Goal: Obtain resource: Download file/media

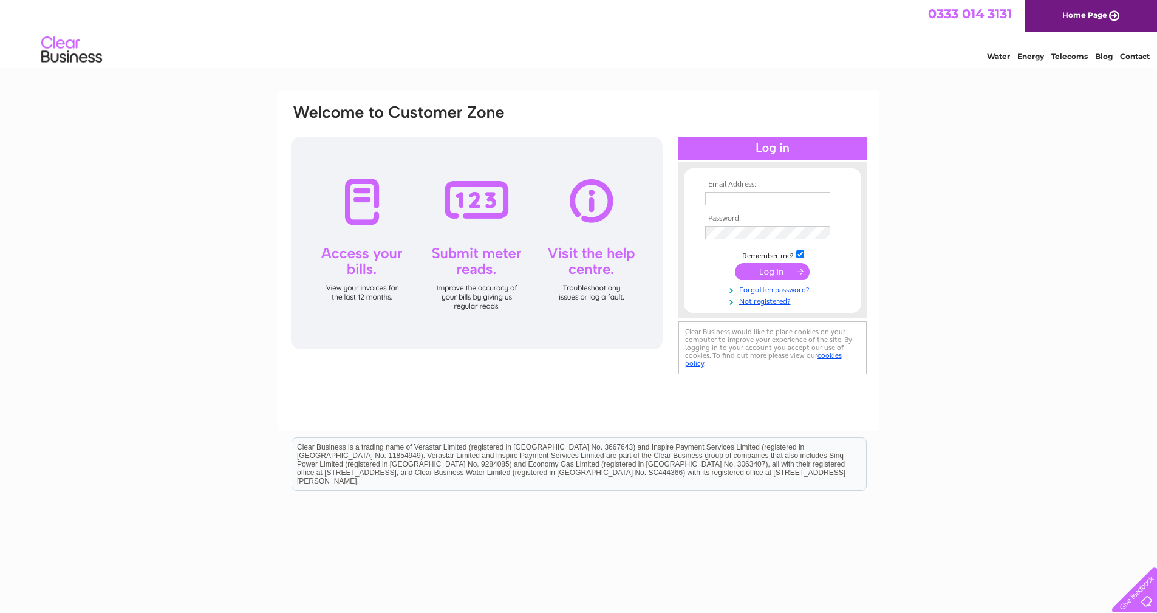
click at [229, 189] on td at bounding box center [772, 198] width 141 height 19
click at [229, 196] on input "text" at bounding box center [768, 199] width 126 height 15
type input "[EMAIL_ADDRESS]"
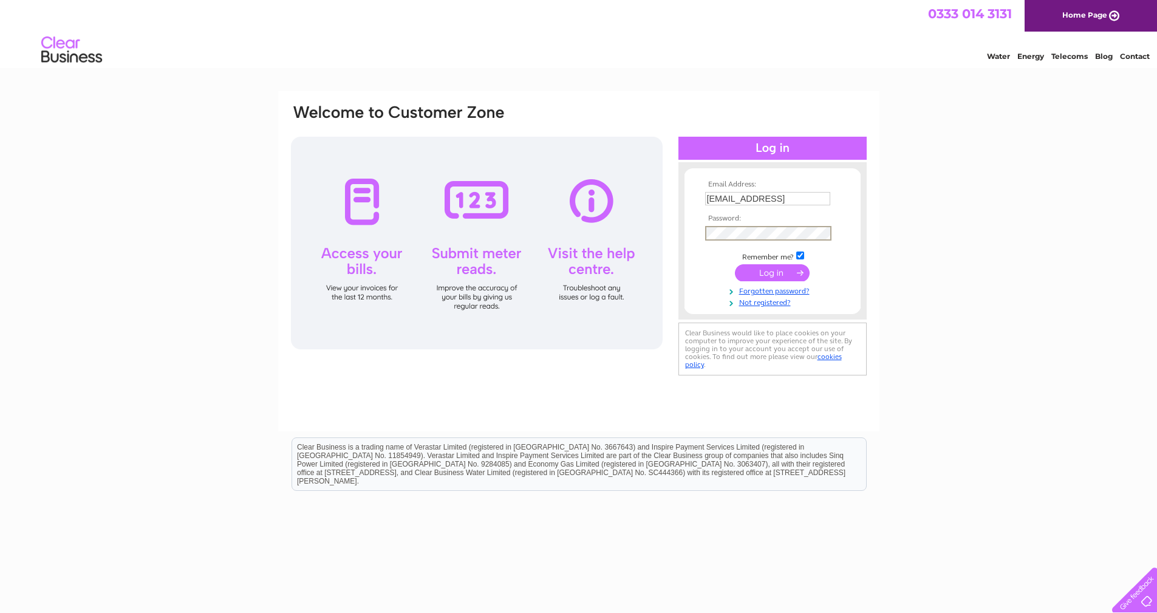
click at [229, 264] on input "submit" at bounding box center [772, 272] width 75 height 17
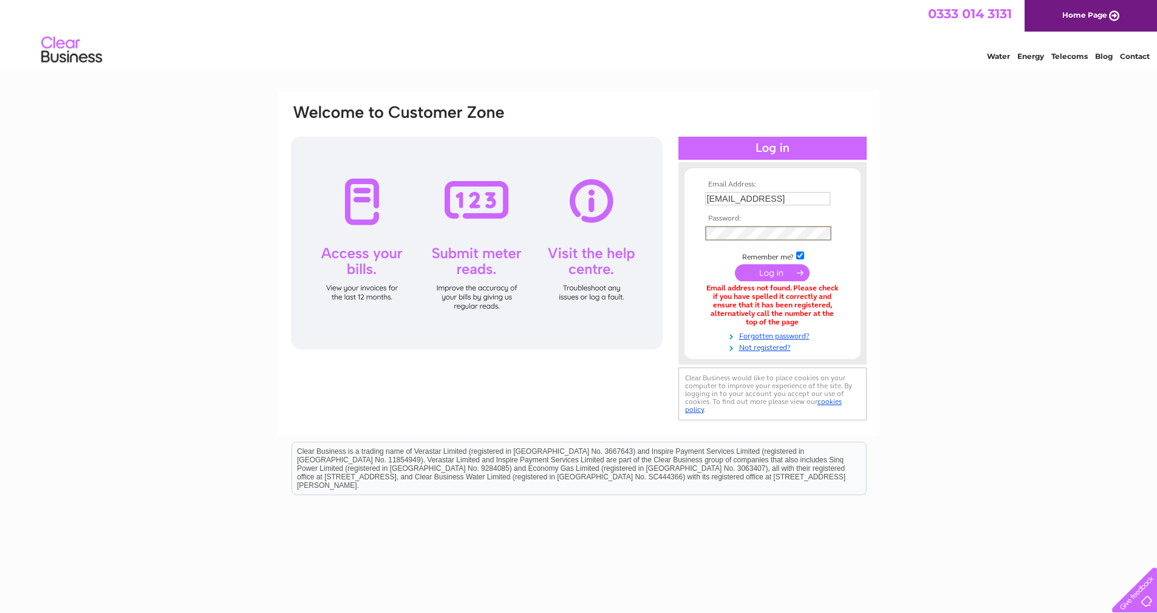
click at [755, 268] on input "submit" at bounding box center [772, 272] width 75 height 17
click at [815, 199] on input "[EMAIL_ADDRESS]" at bounding box center [767, 198] width 125 height 13
type input "robert540telfer@btinternet.com"
click at [735, 264] on input "submit" at bounding box center [772, 272] width 75 height 17
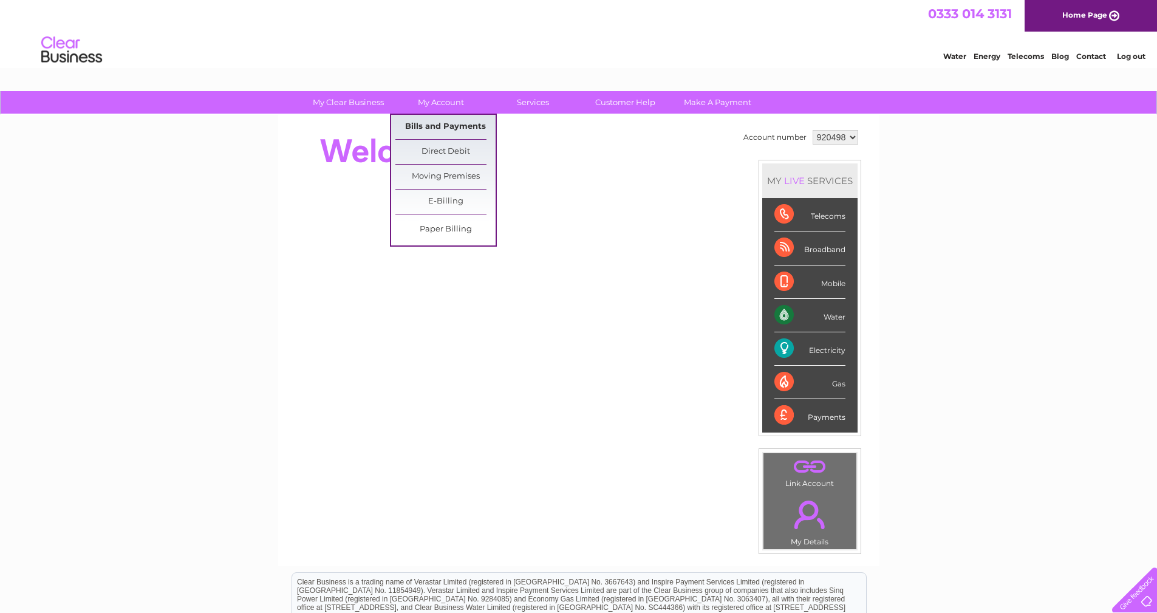
click at [450, 125] on link "Bills and Payments" at bounding box center [445, 127] width 100 height 24
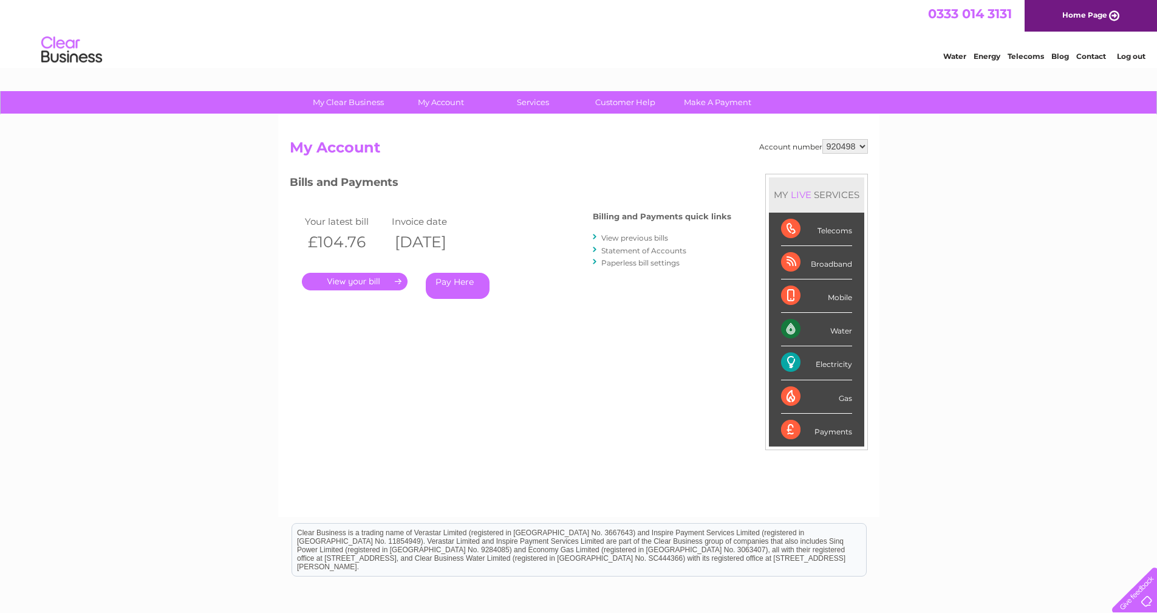
click at [363, 282] on link "." at bounding box center [355, 282] width 106 height 18
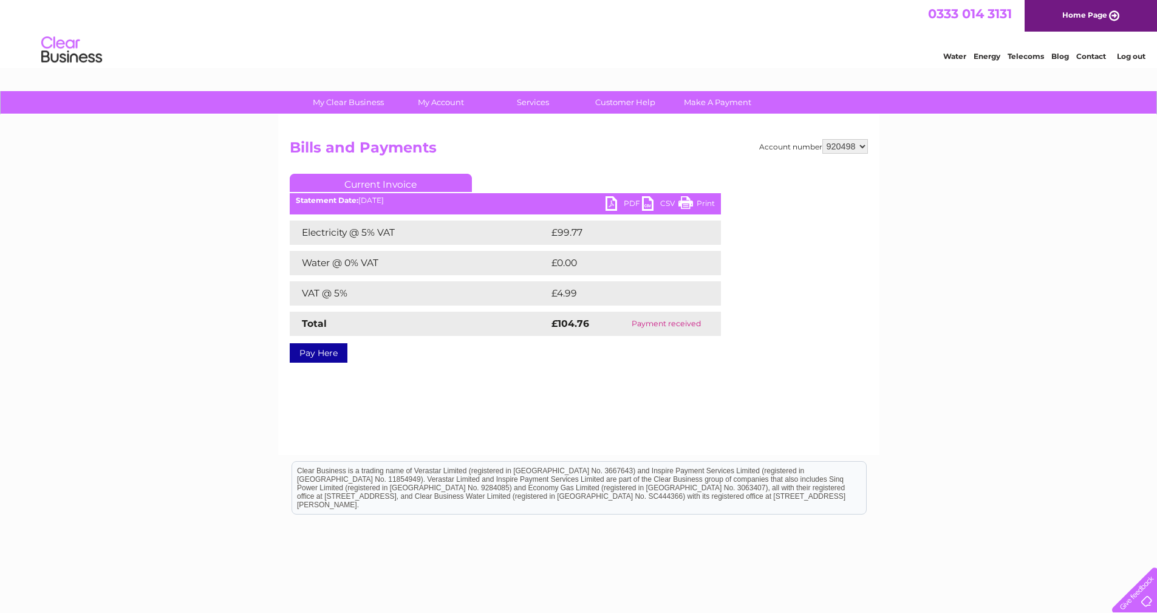
click at [620, 206] on link "PDF" at bounding box center [624, 205] width 36 height 18
click at [619, 203] on link "PDF" at bounding box center [624, 205] width 36 height 18
click at [615, 203] on link "PDF" at bounding box center [624, 205] width 36 height 18
click at [1006, 224] on div "My Clear Business Login Details My Details My Preferences Link Account My Accou…" at bounding box center [578, 377] width 1157 height 572
click at [608, 202] on link "PDF" at bounding box center [624, 205] width 36 height 18
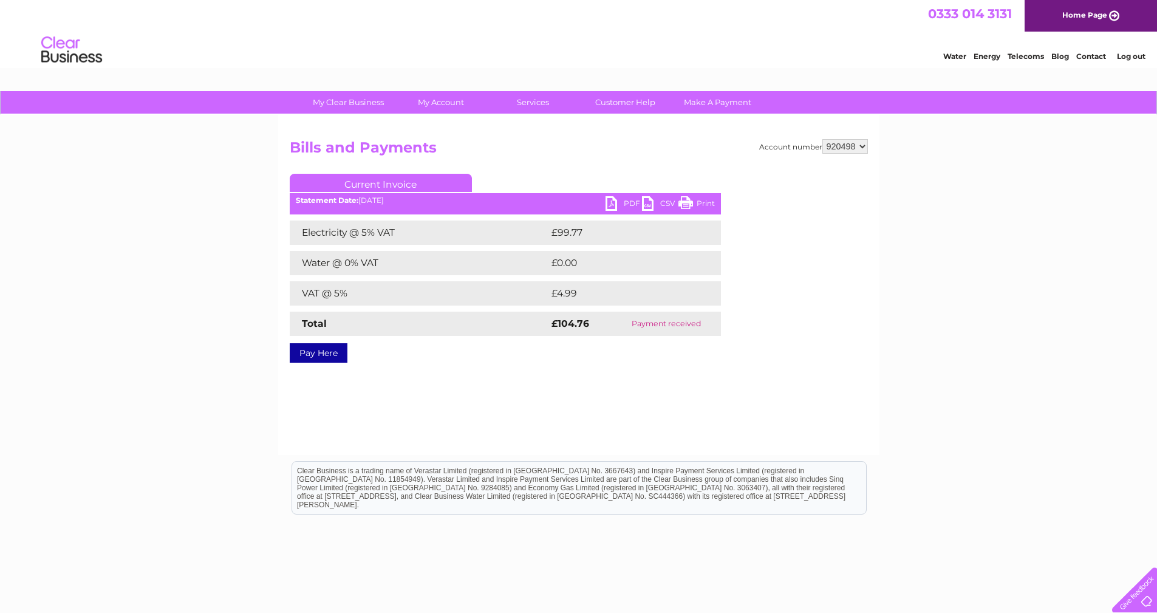
click at [1124, 52] on link "Log out" at bounding box center [1131, 56] width 29 height 9
